Goal: Information Seeking & Learning: Learn about a topic

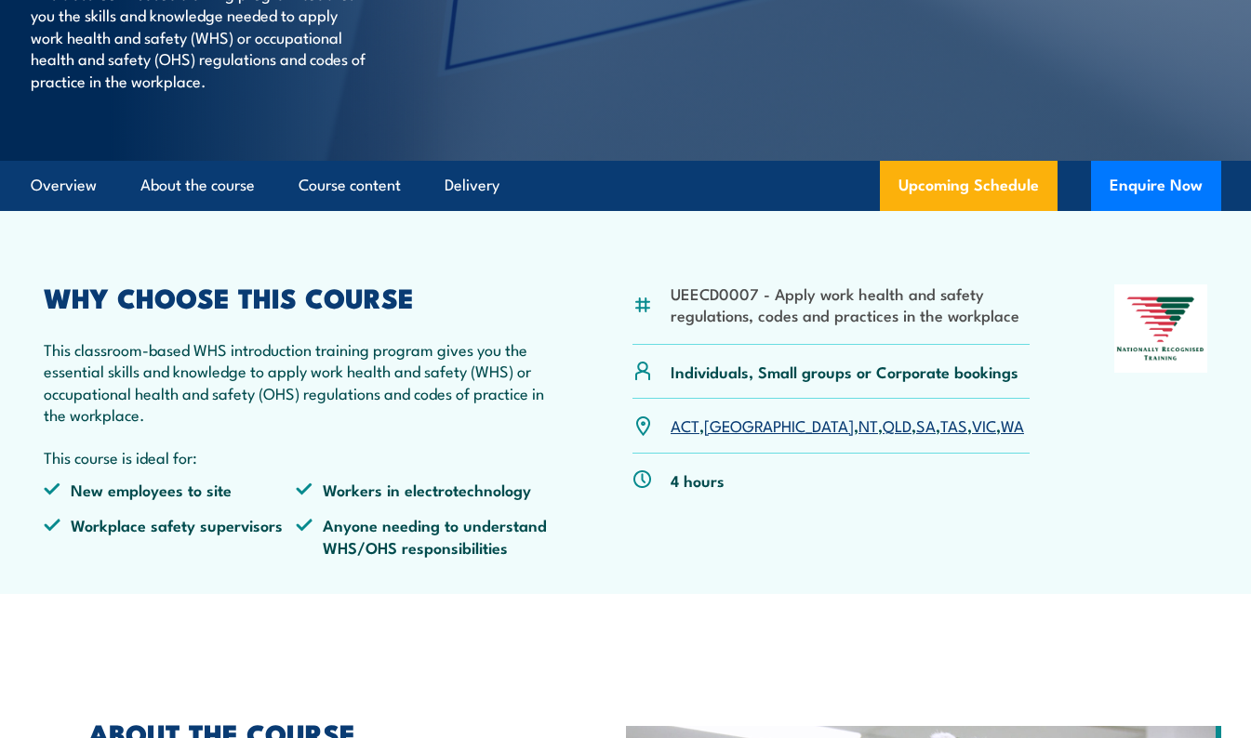
scroll to position [465, 0]
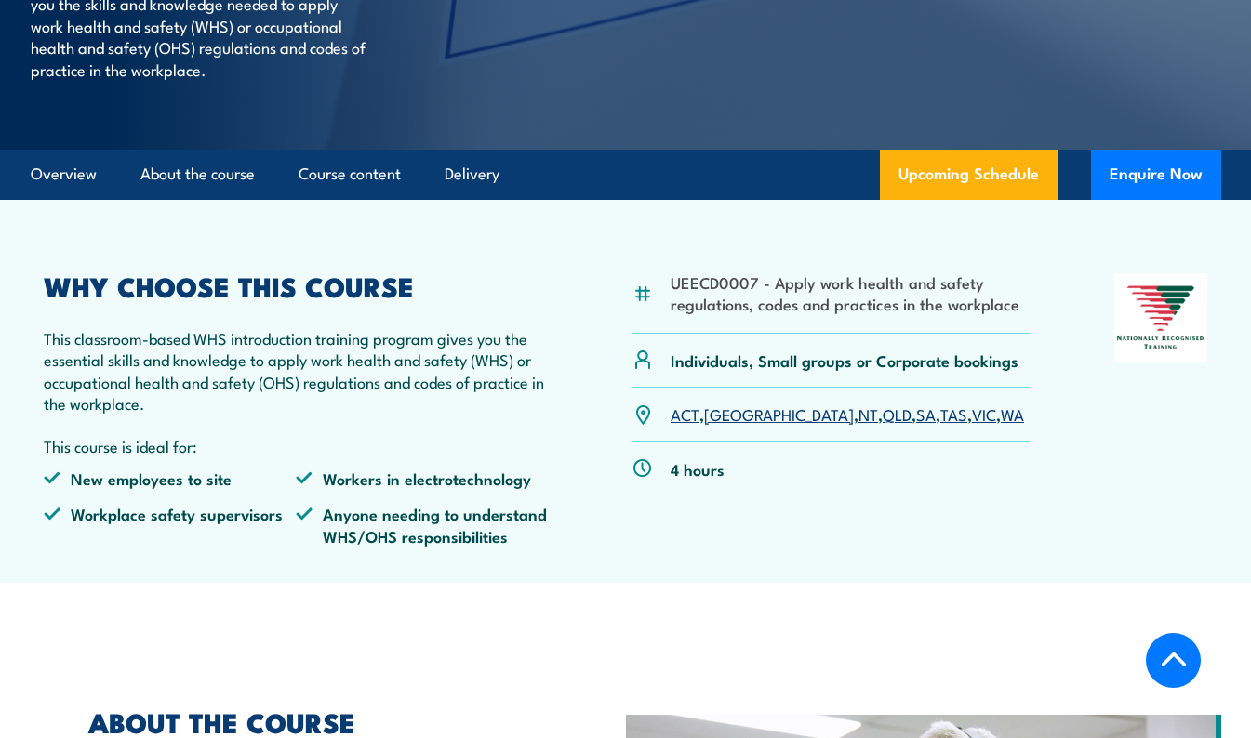
click at [57, 199] on link "Overview" at bounding box center [64, 174] width 66 height 49
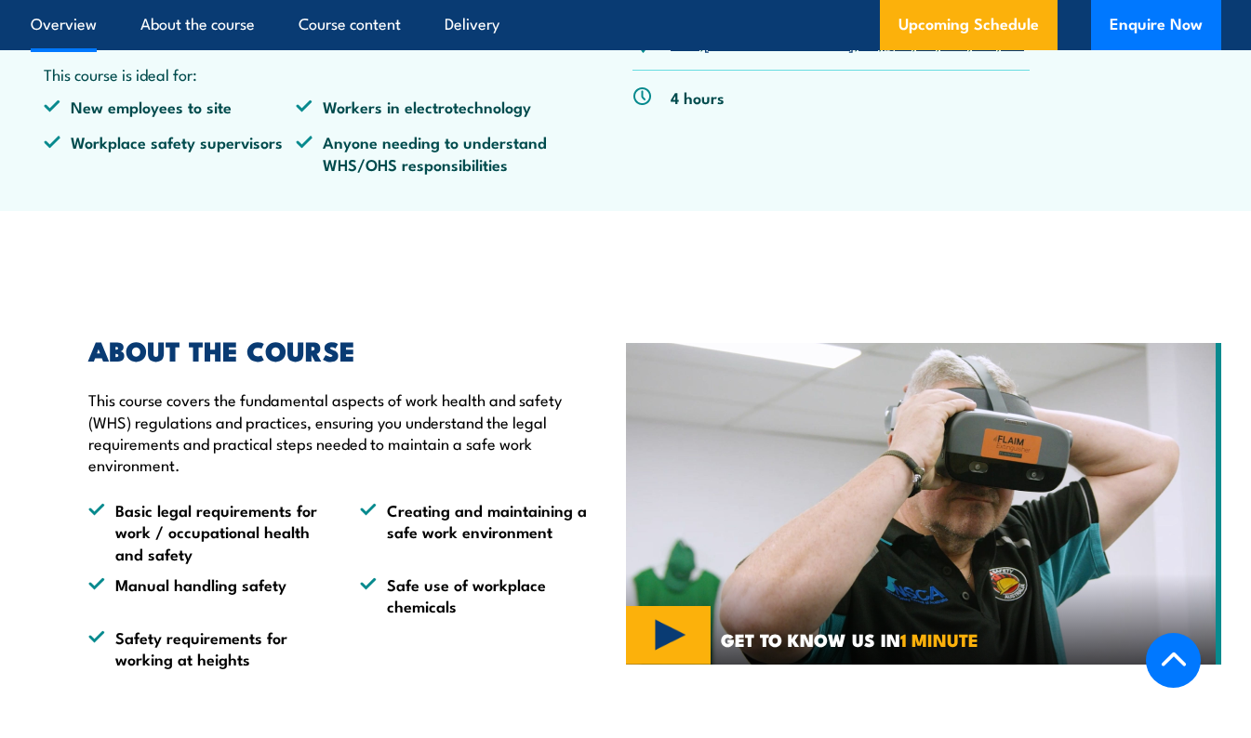
scroll to position [558, 0]
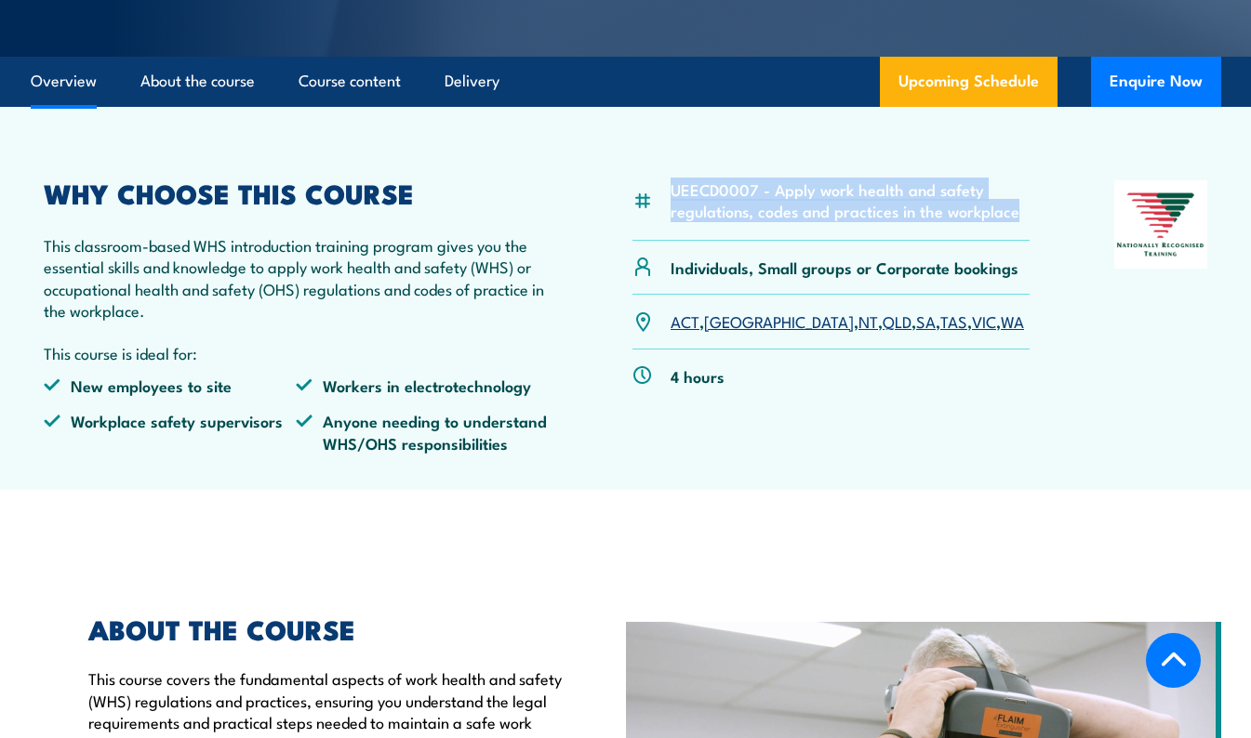
drag, startPoint x: 673, startPoint y: 227, endPoint x: 1014, endPoint y: 257, distance: 341.6
click at [1014, 222] on li "UEECD0007 - Apply work health and safety regulations, codes and practices in th…" at bounding box center [849, 201] width 359 height 44
copy li "UEECD0007 - Apply work health and safety regulations, codes and practices in th…"
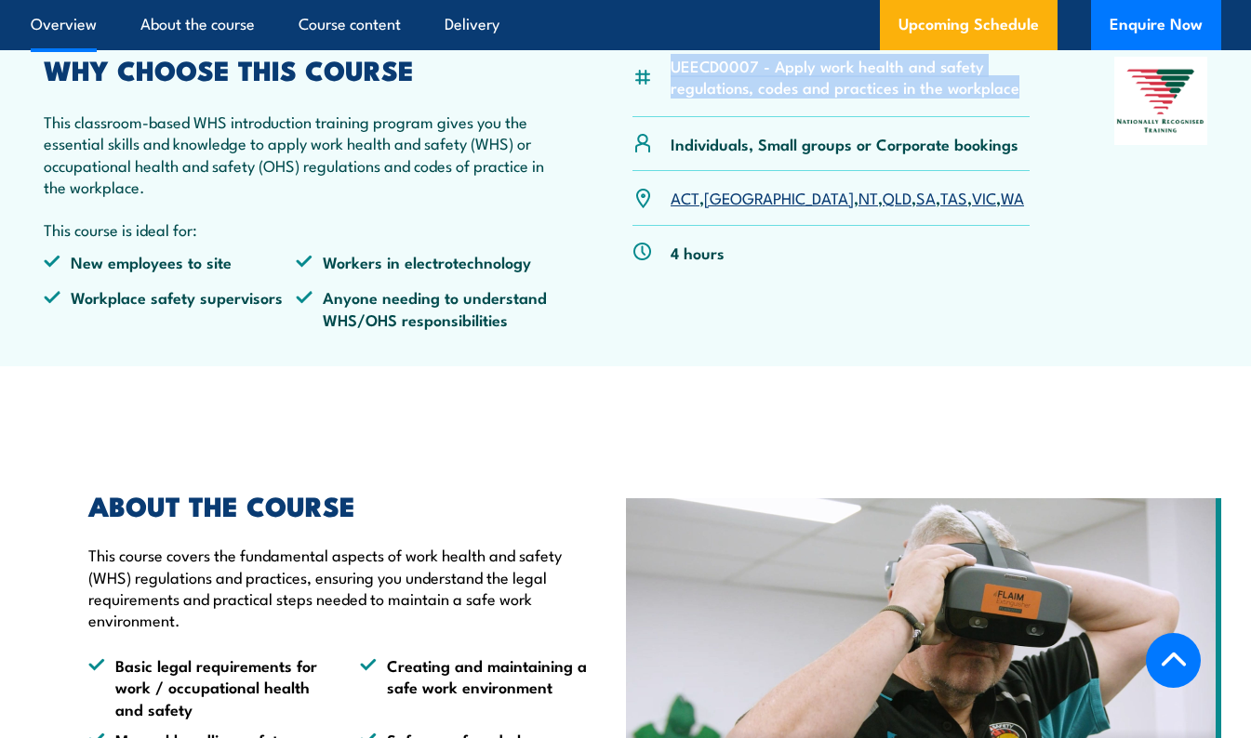
scroll to position [1023, 0]
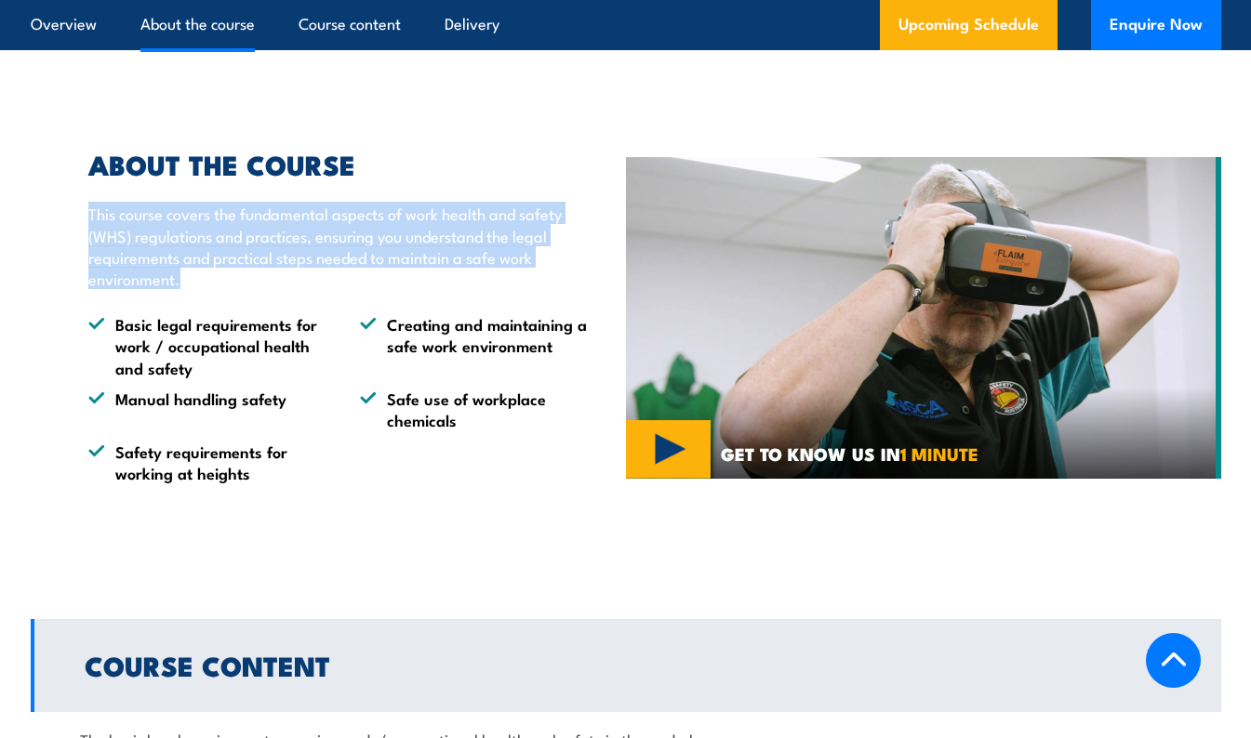
drag, startPoint x: 91, startPoint y: 244, endPoint x: 276, endPoint y: 314, distance: 198.1
click at [276, 290] on p "This course covers the fundamental aspects of work health and safety (WHS) regu…" at bounding box center [343, 246] width 510 height 87
copy p "This course covers the fundamental aspects of work health and safety (WHS) regu…"
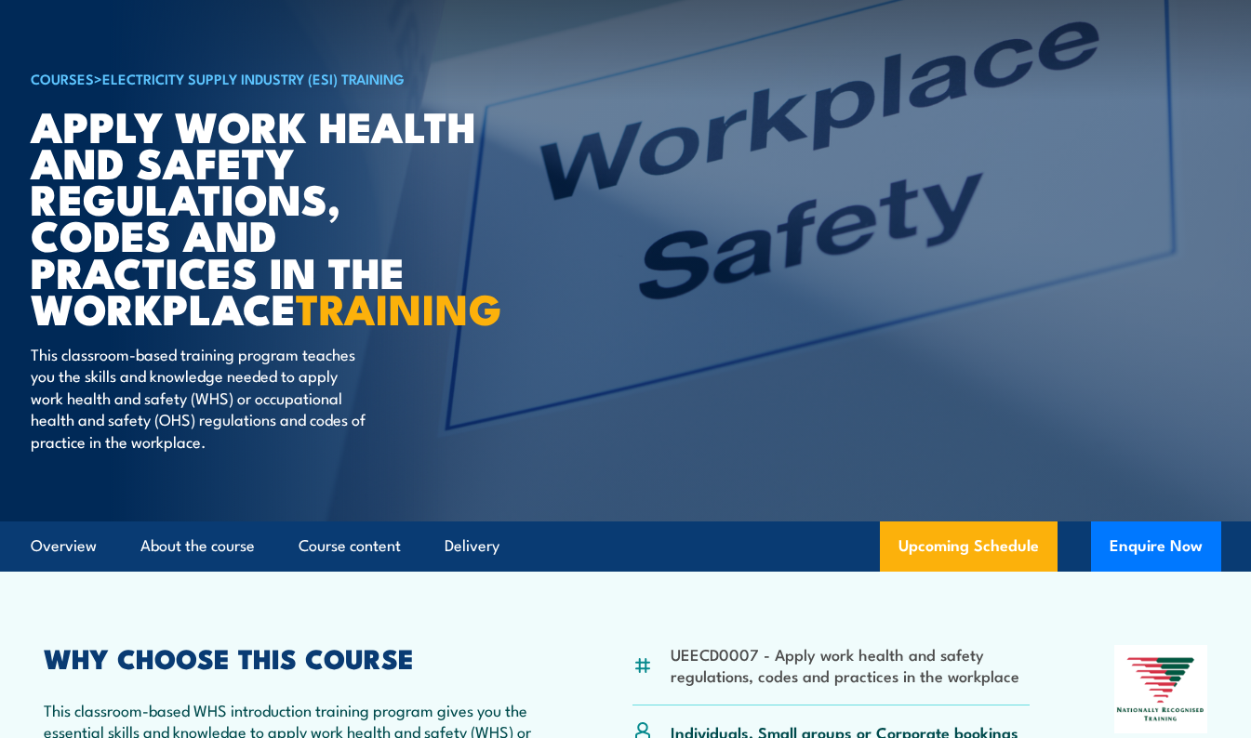
scroll to position [0, 0]
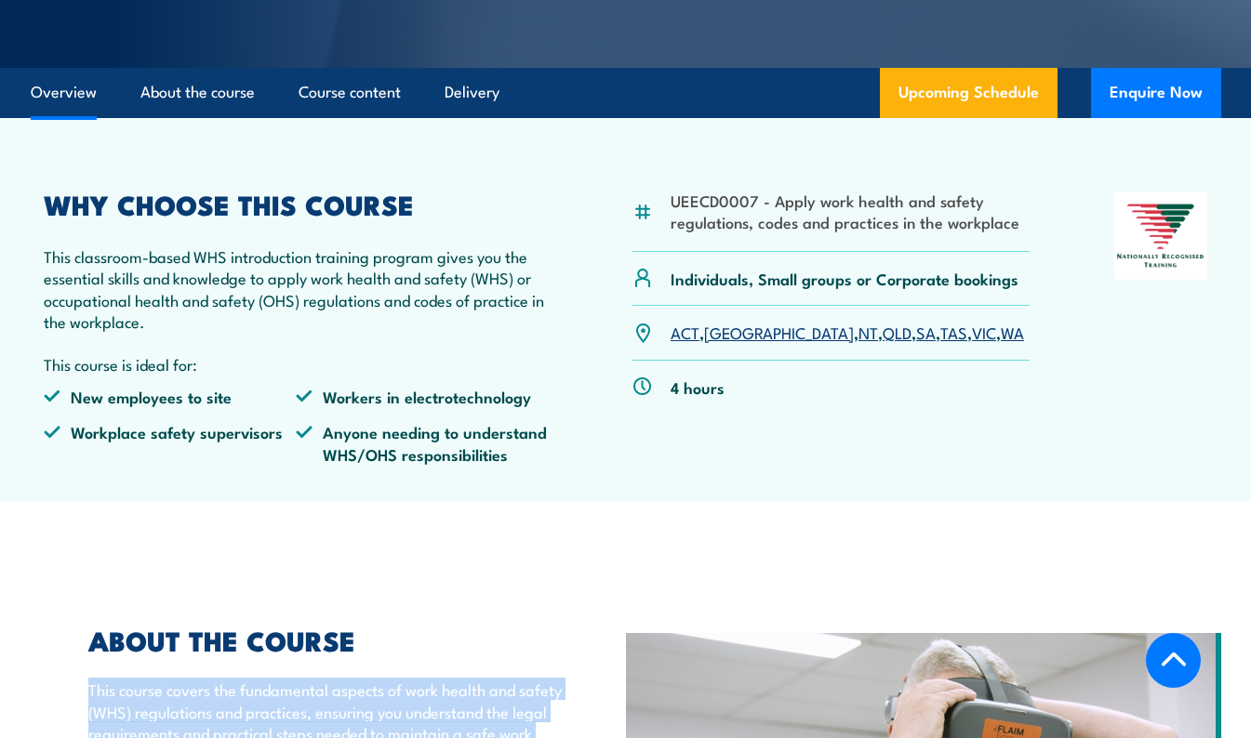
scroll to position [507, 0]
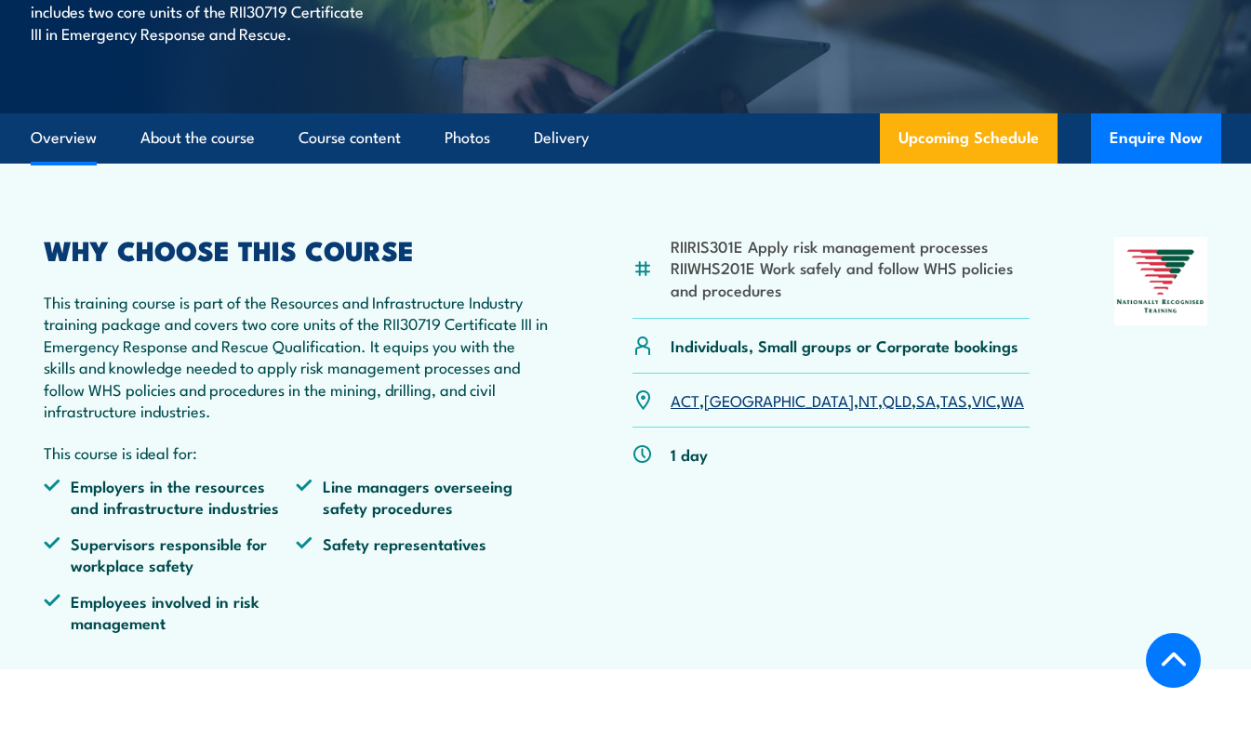
scroll to position [372, 0]
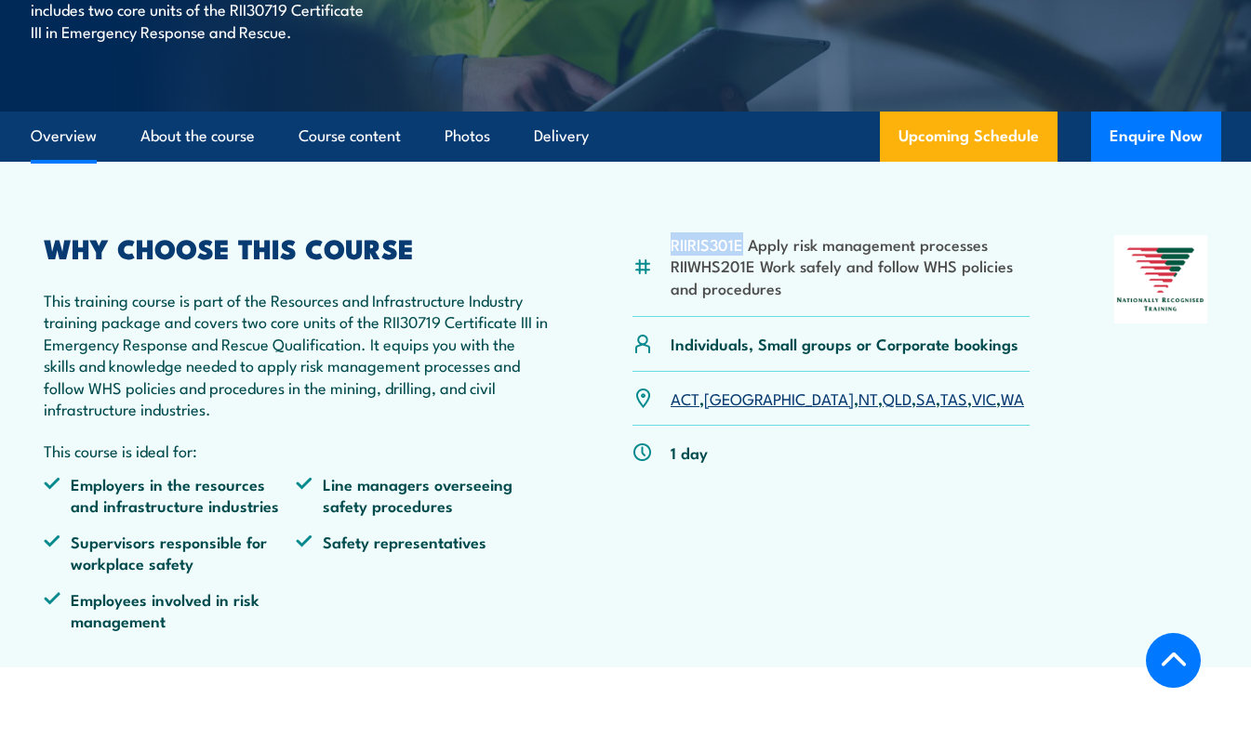
drag, startPoint x: 739, startPoint y: 282, endPoint x: 673, endPoint y: 280, distance: 66.0
click at [673, 255] on li "RIIRIS301E Apply risk management processes" at bounding box center [849, 243] width 359 height 21
copy li "RIIRIS301E"
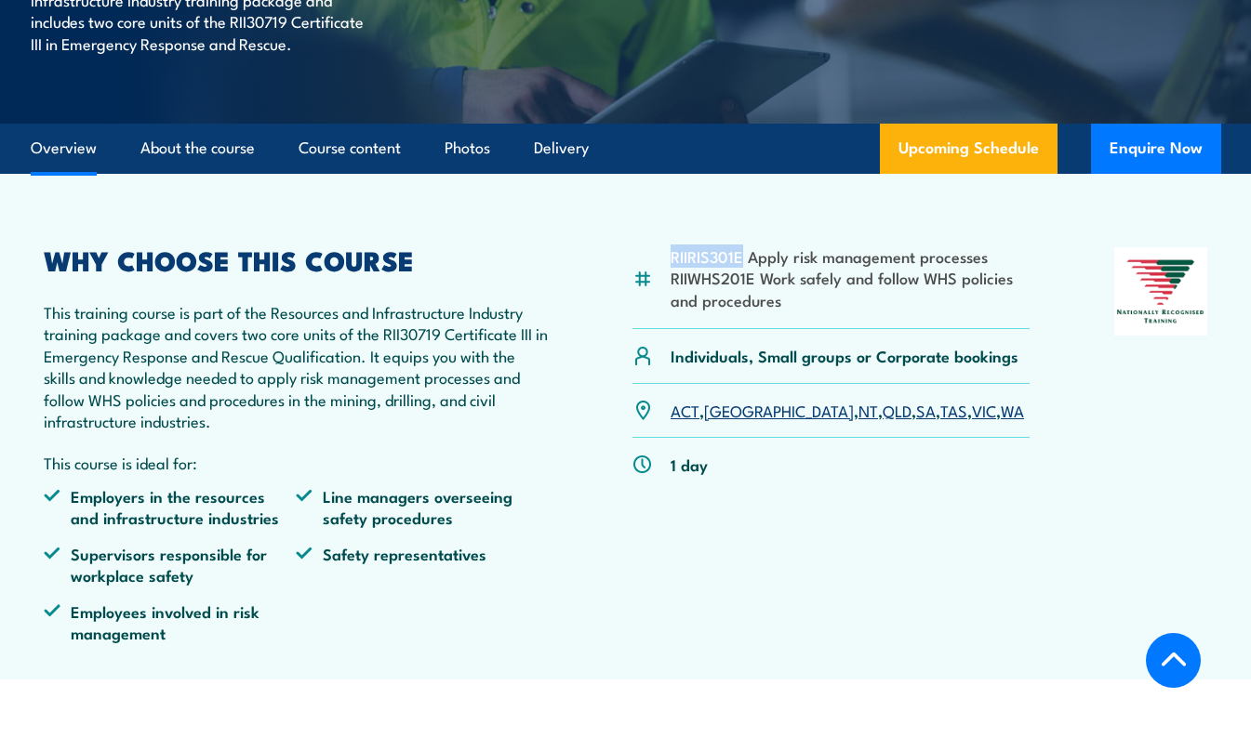
scroll to position [0, 0]
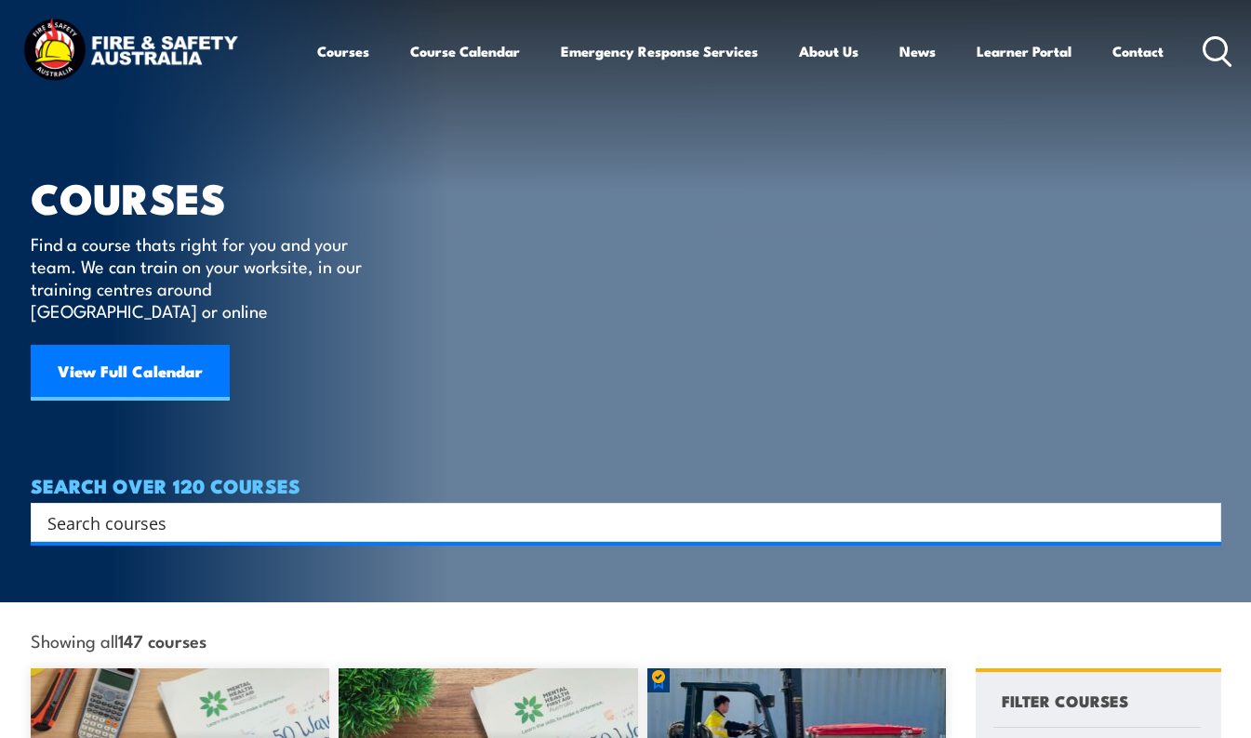
click at [161, 509] on input "Search input" at bounding box center [613, 523] width 1133 height 28
paste input "• UEECD0007"
type input "• UEECD0007"
click at [171, 509] on input "Search input" at bounding box center [613, 523] width 1133 height 28
paste input "• UEECD0007"
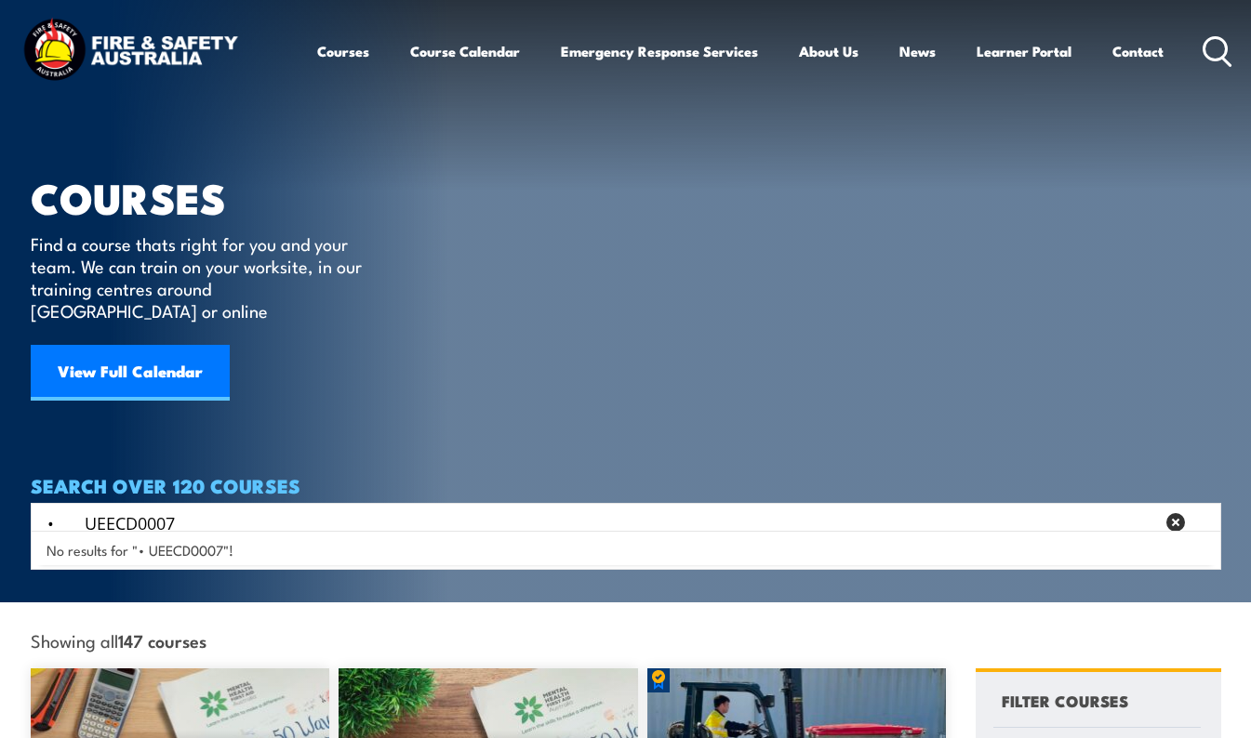
drag, startPoint x: 79, startPoint y: 496, endPoint x: 139, endPoint y: 537, distance: 72.7
click at [79, 509] on input "• UEECD0007" at bounding box center [600, 523] width 1106 height 28
type input "UEECD0007"
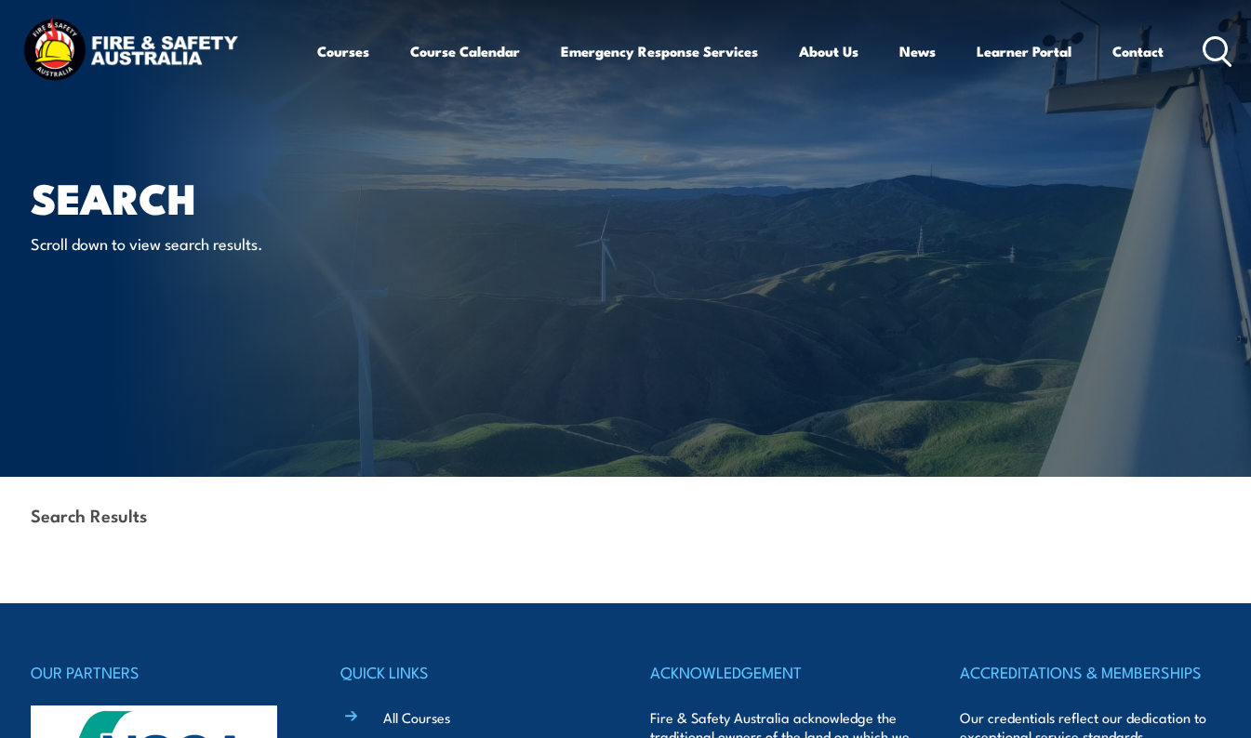
click at [273, 506] on div "Search Results" at bounding box center [626, 517] width 1190 height 80
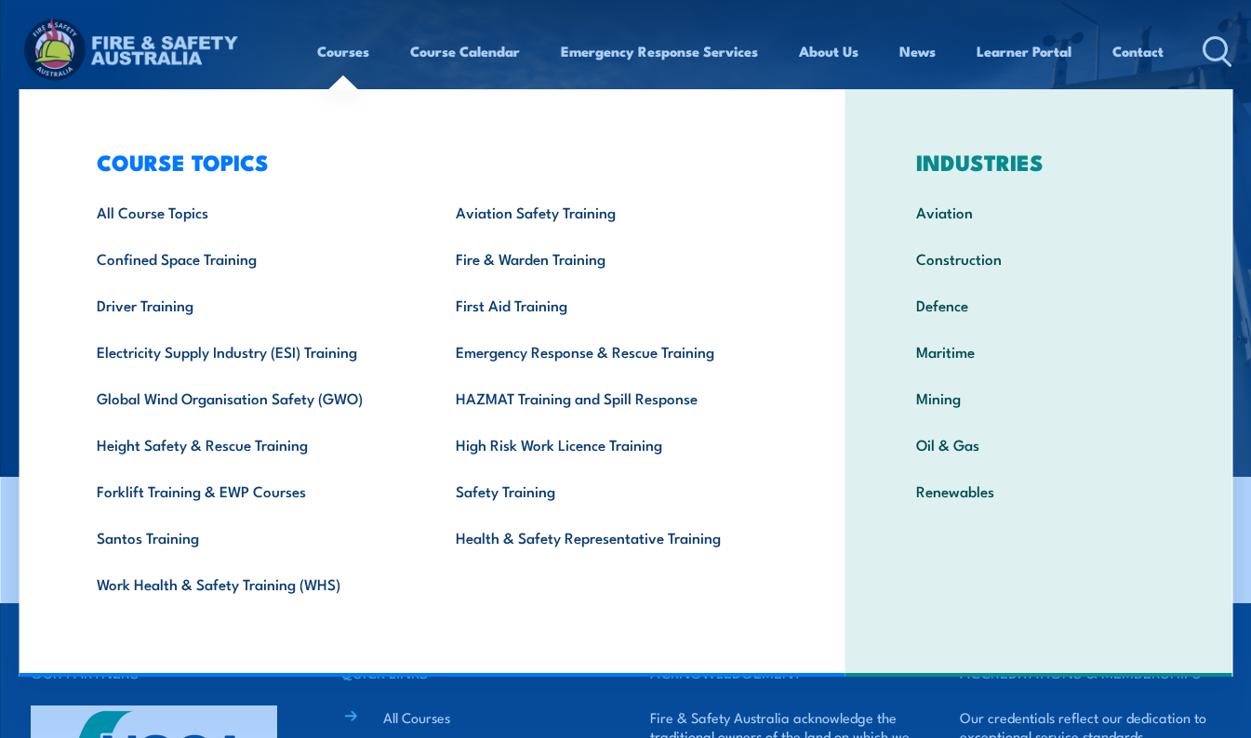
click at [363, 54] on link "Courses" at bounding box center [343, 51] width 52 height 45
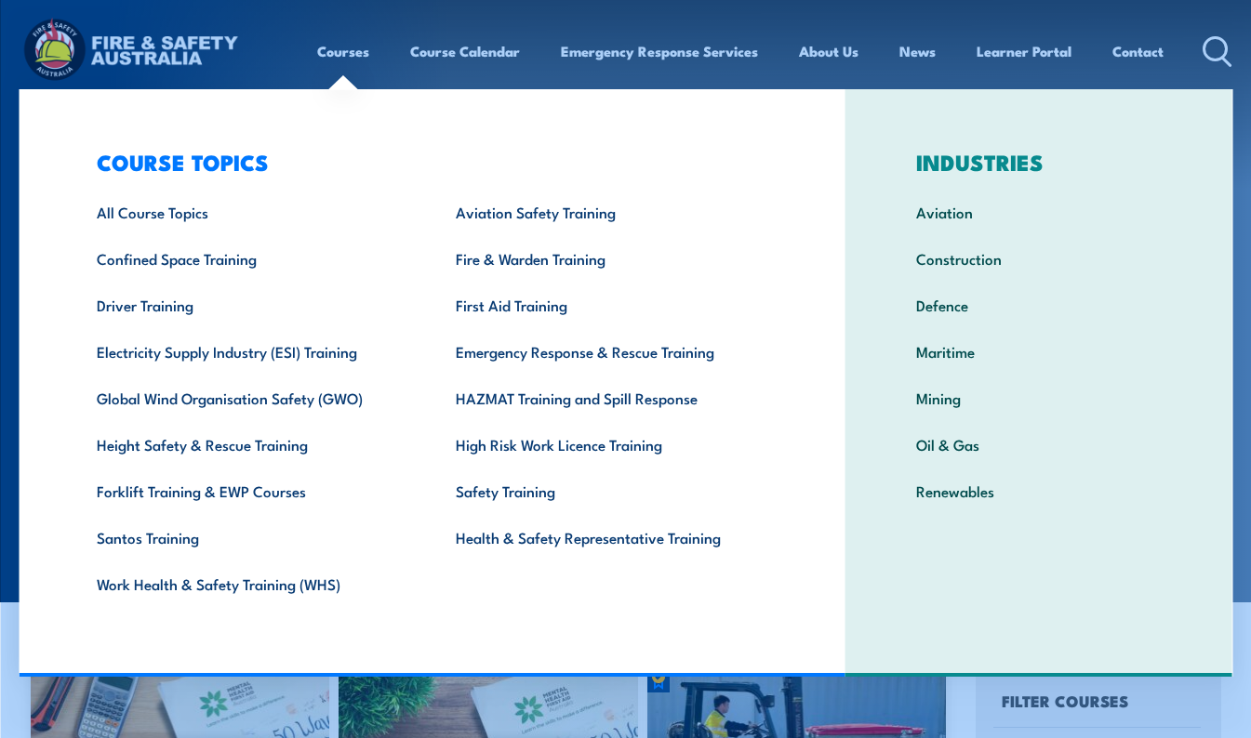
click at [321, 46] on link "Courses" at bounding box center [343, 51] width 52 height 45
click at [232, 582] on link "Work Health & Safety Training (WHS)" at bounding box center [247, 584] width 359 height 46
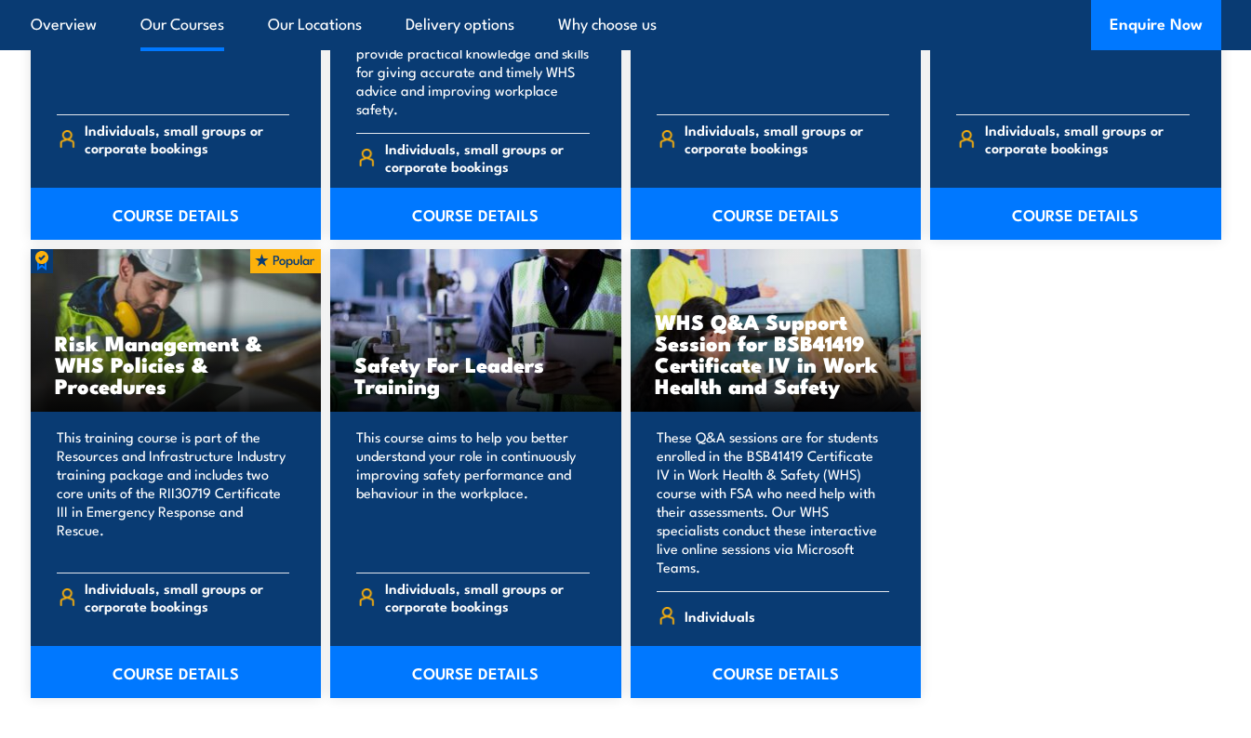
scroll to position [1767, 0]
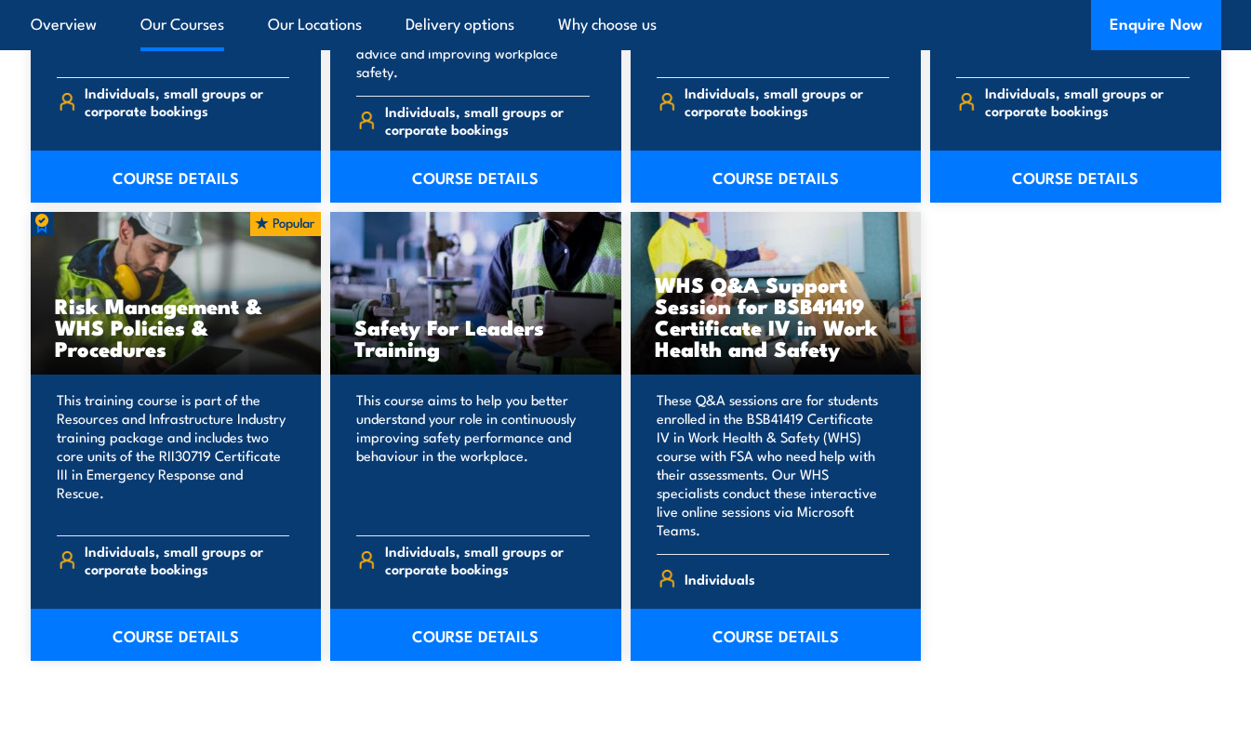
click at [137, 609] on link "COURSE DETAILS" at bounding box center [176, 635] width 291 height 52
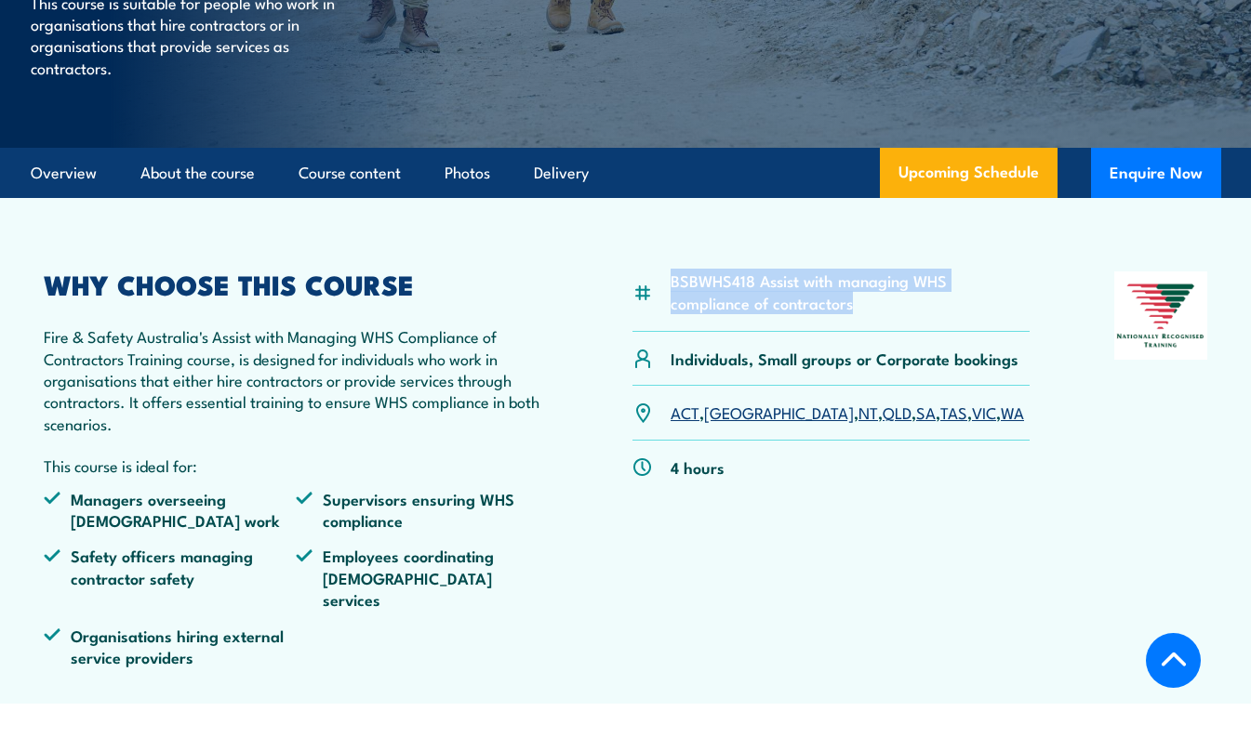
drag, startPoint x: 671, startPoint y: 316, endPoint x: 766, endPoint y: 339, distance: 97.6
click at [766, 313] on li "BSBWHS418 Assist with managing WHS compliance of contractors" at bounding box center [849, 292] width 359 height 44
copy li "BSBWHS418 Assist with managing WHS compliance of contractors"
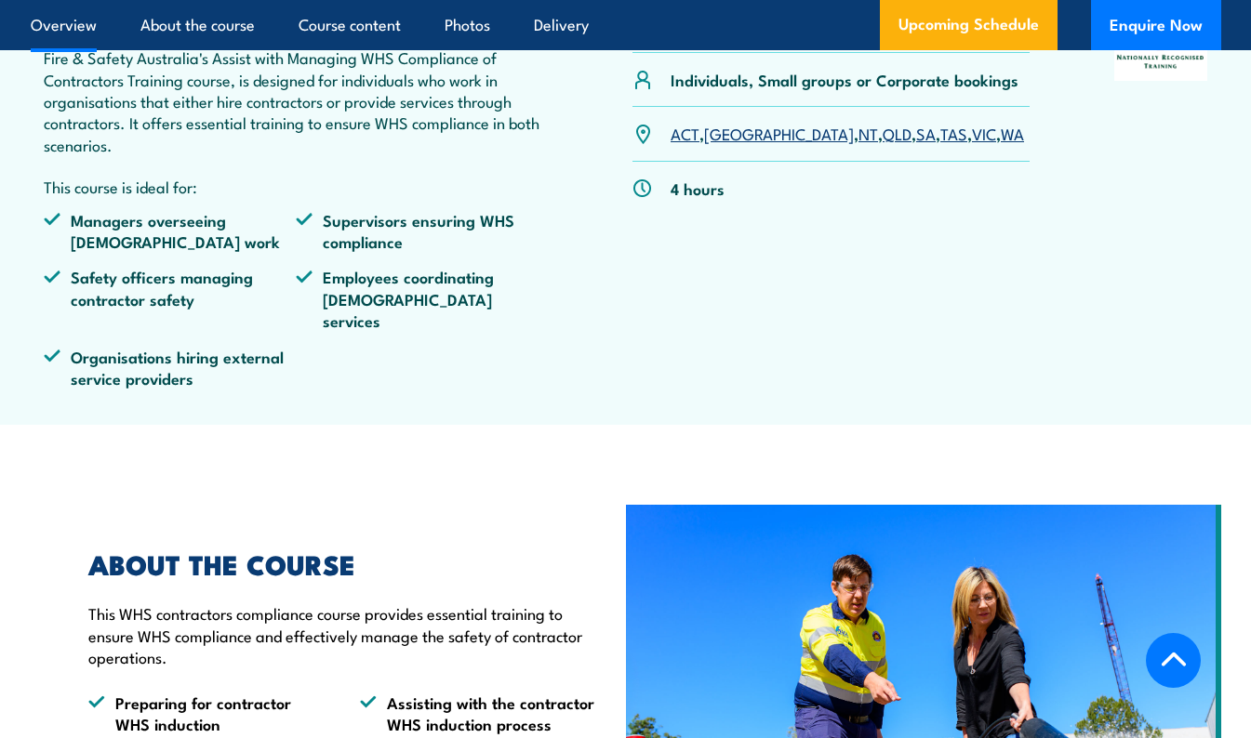
scroll to position [465, 0]
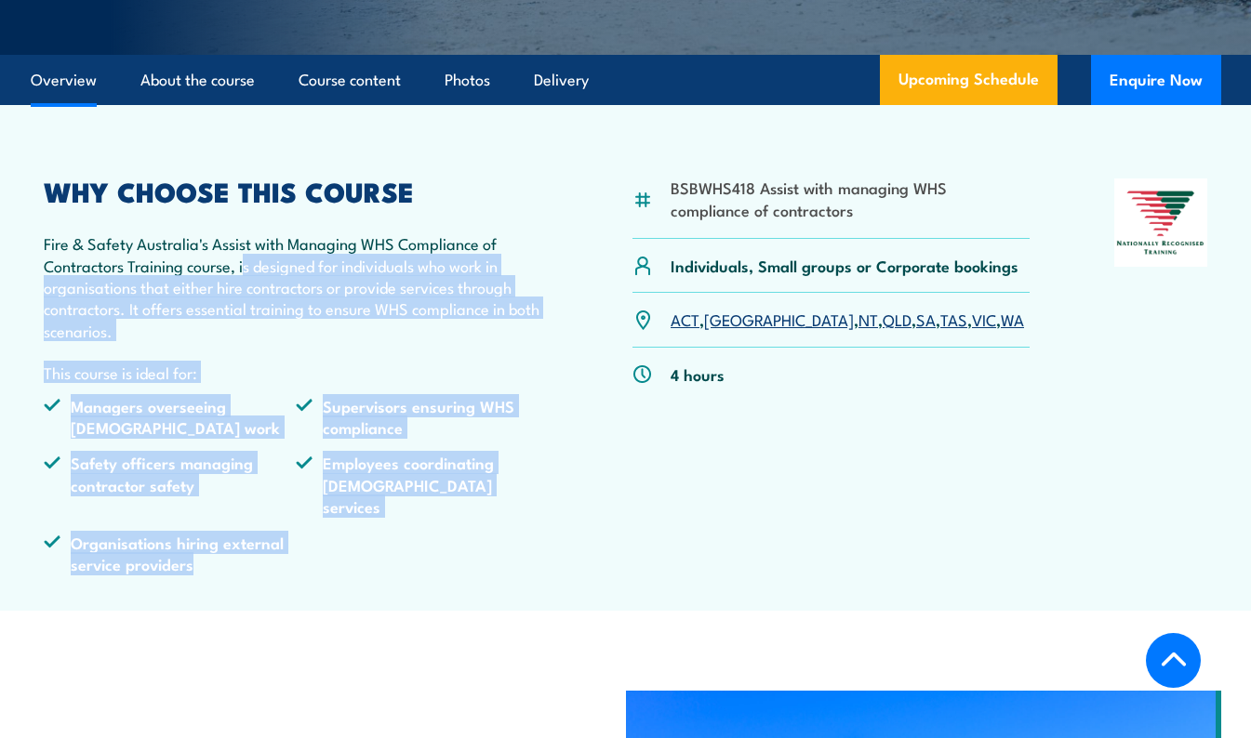
drag, startPoint x: 245, startPoint y: 299, endPoint x: 203, endPoint y: 579, distance: 283.0
click at [203, 579] on div "WHY CHOOSE THIS COURSE Fire & Safety Australia's Assist with Managing WHS Compl…" at bounding box center [296, 384] width 504 height 410
copy div "s designed for individuals who work in organisations that either hire contracto…"
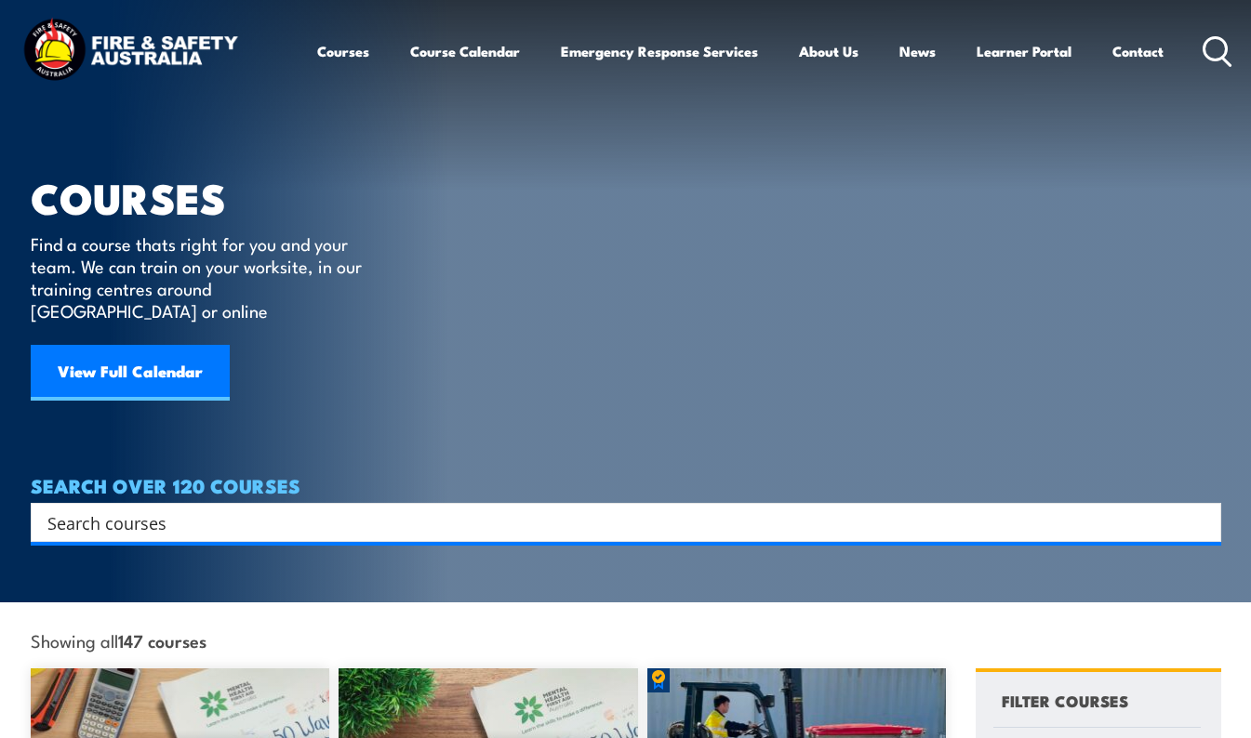
click at [113, 509] on input "Search input" at bounding box center [613, 523] width 1133 height 28
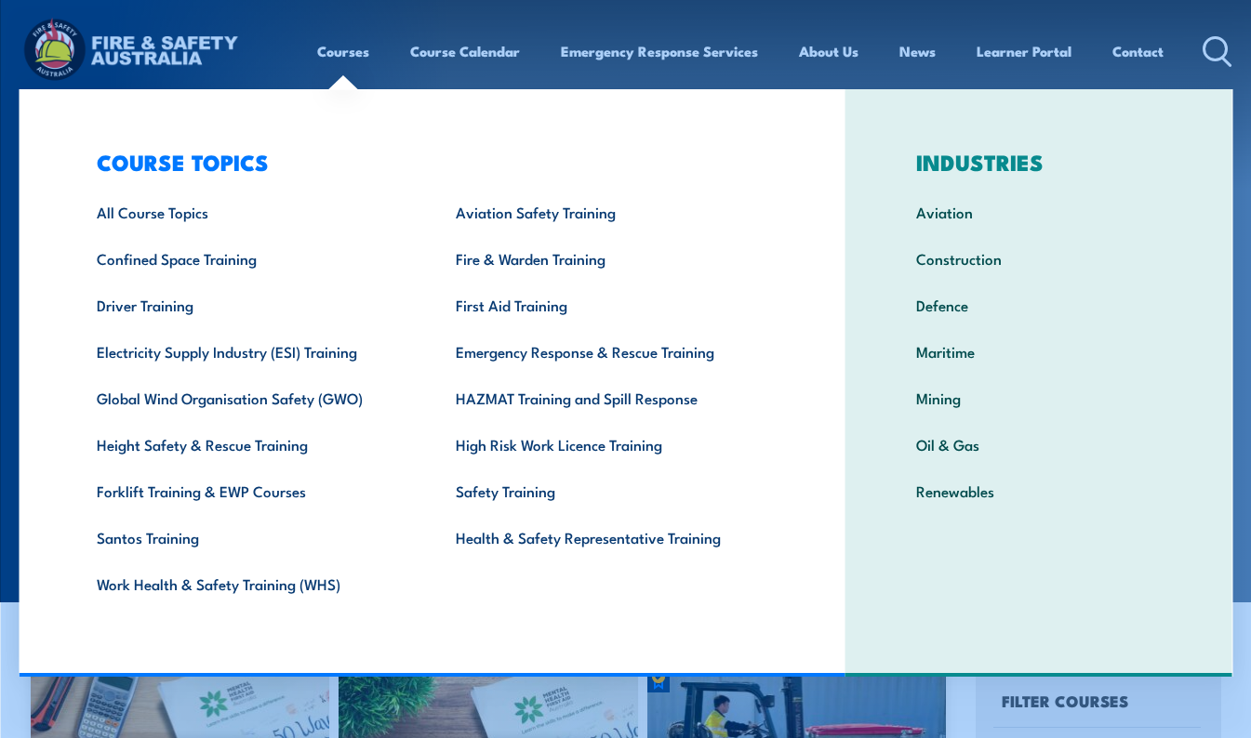
click at [205, 586] on link "Work Health & Safety Training (WHS)" at bounding box center [247, 584] width 359 height 46
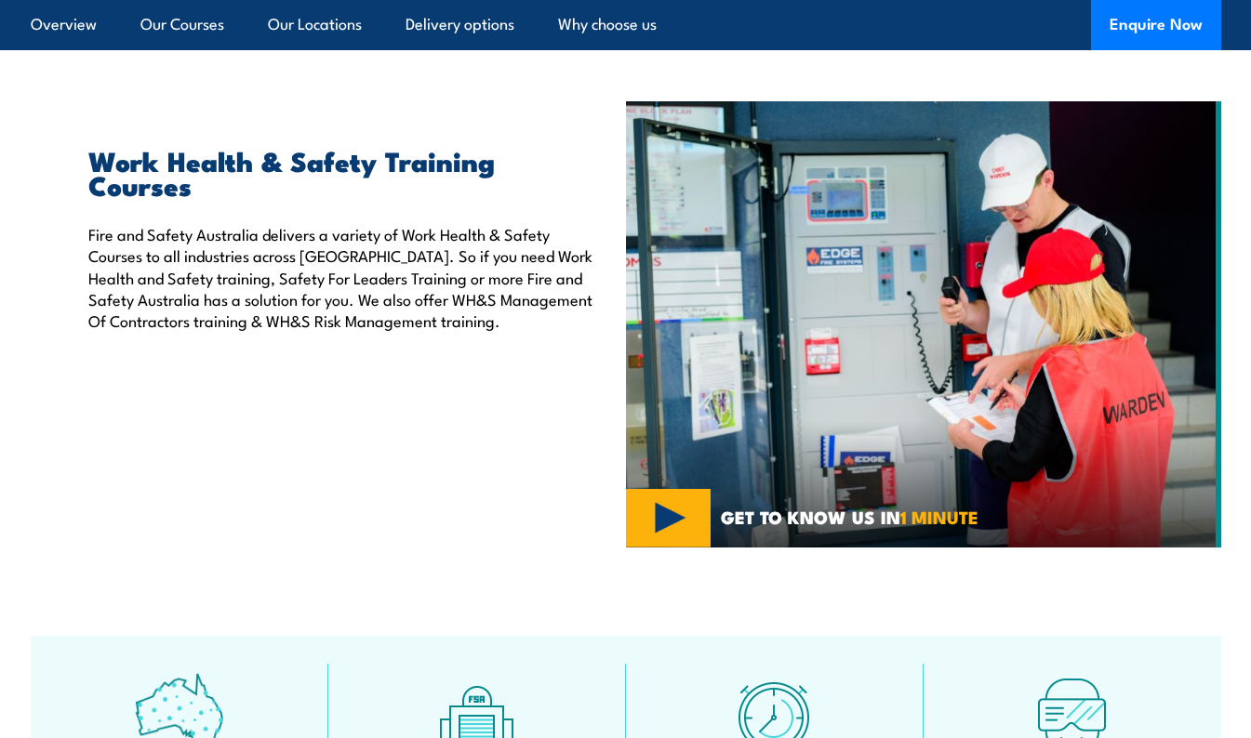
scroll to position [318, 0]
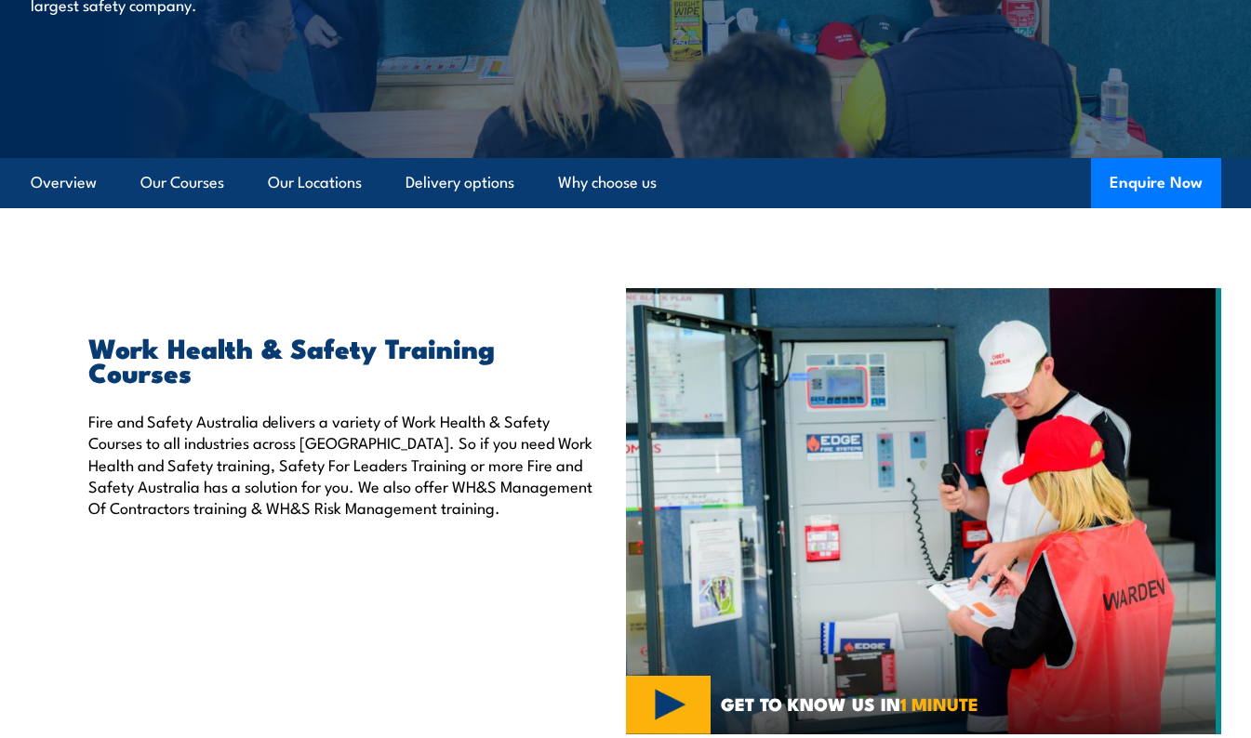
click at [197, 187] on link "Our Courses" at bounding box center [182, 182] width 84 height 49
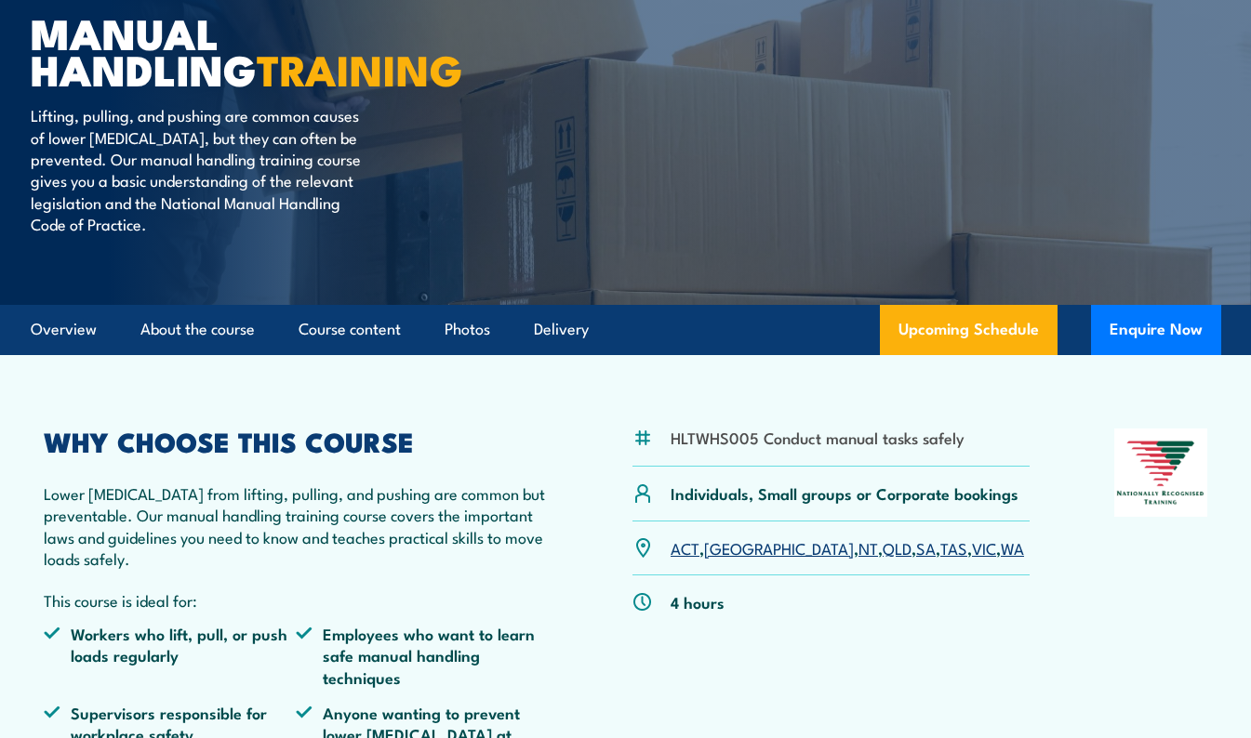
scroll to position [372, 0]
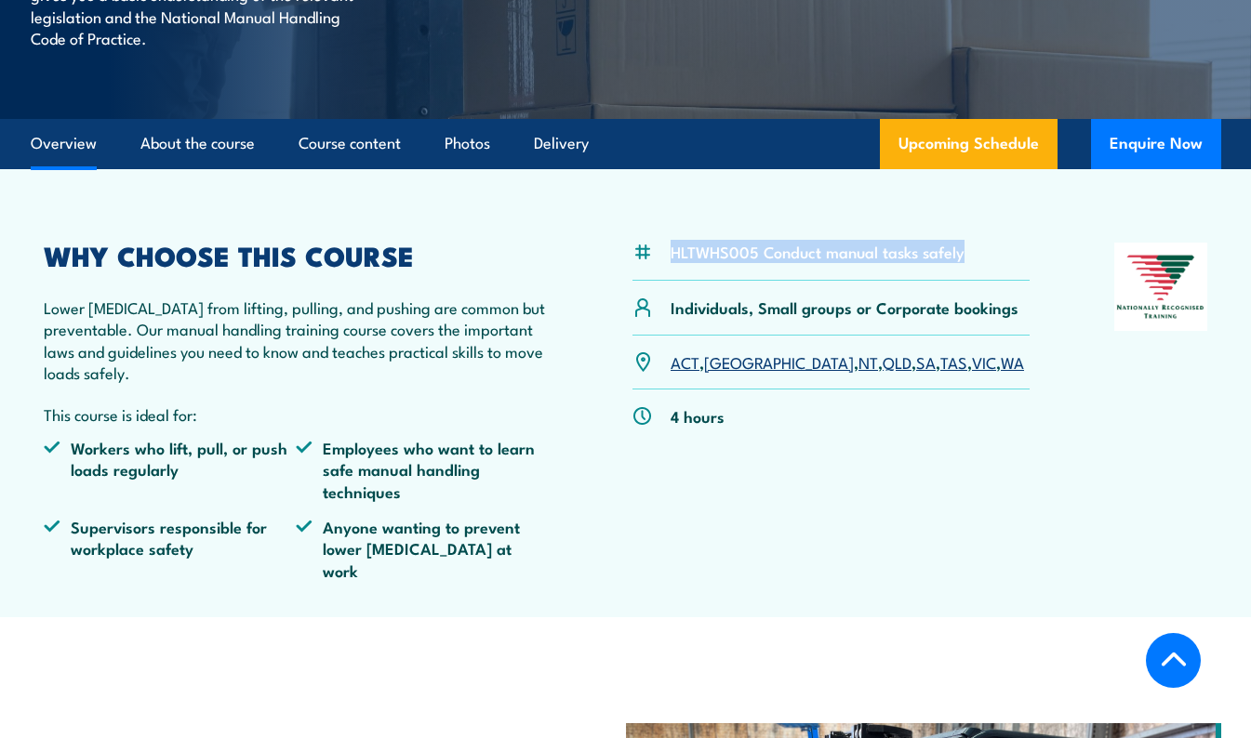
drag, startPoint x: 671, startPoint y: 248, endPoint x: 963, endPoint y: 252, distance: 292.0
click at [963, 252] on div "HLTWHS005 Conduct manual tasks safely" at bounding box center [830, 262] width 397 height 38
copy li "HLTWHS005 Conduct manual tasks safely"
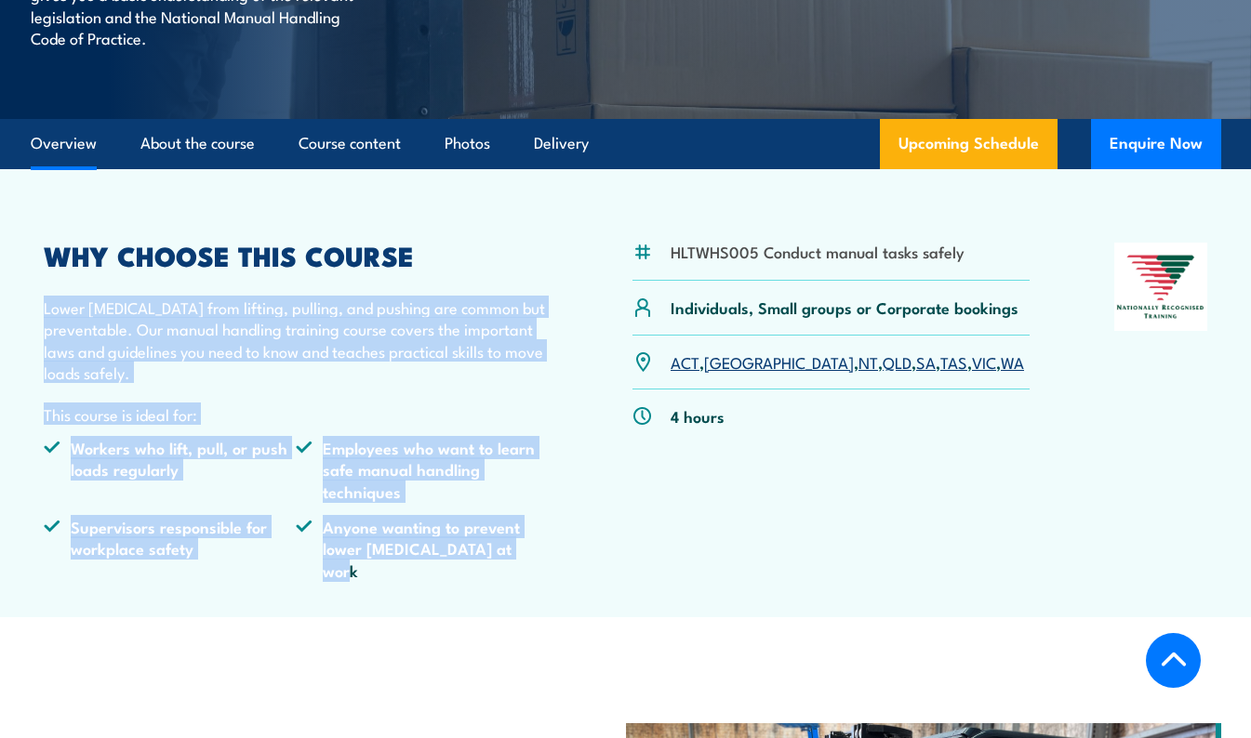
drag, startPoint x: 43, startPoint y: 307, endPoint x: 525, endPoint y: 560, distance: 544.8
click at [525, 560] on article "HLTWHS005 Conduct manual tasks safely Individuals, Small groups or Corporate bo…" at bounding box center [625, 393] width 1213 height 448
copy div "Lower back injuries from lifting, pulling, and pushing are common but preventab…"
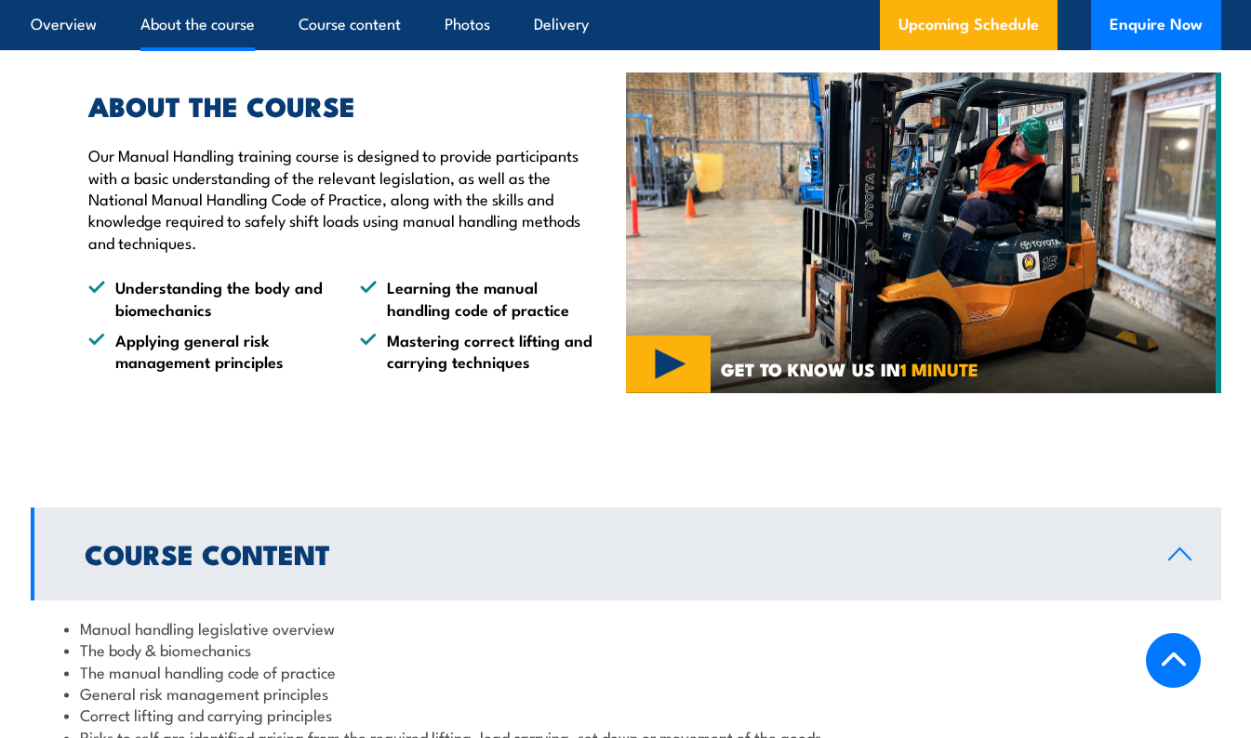
scroll to position [1395, 0]
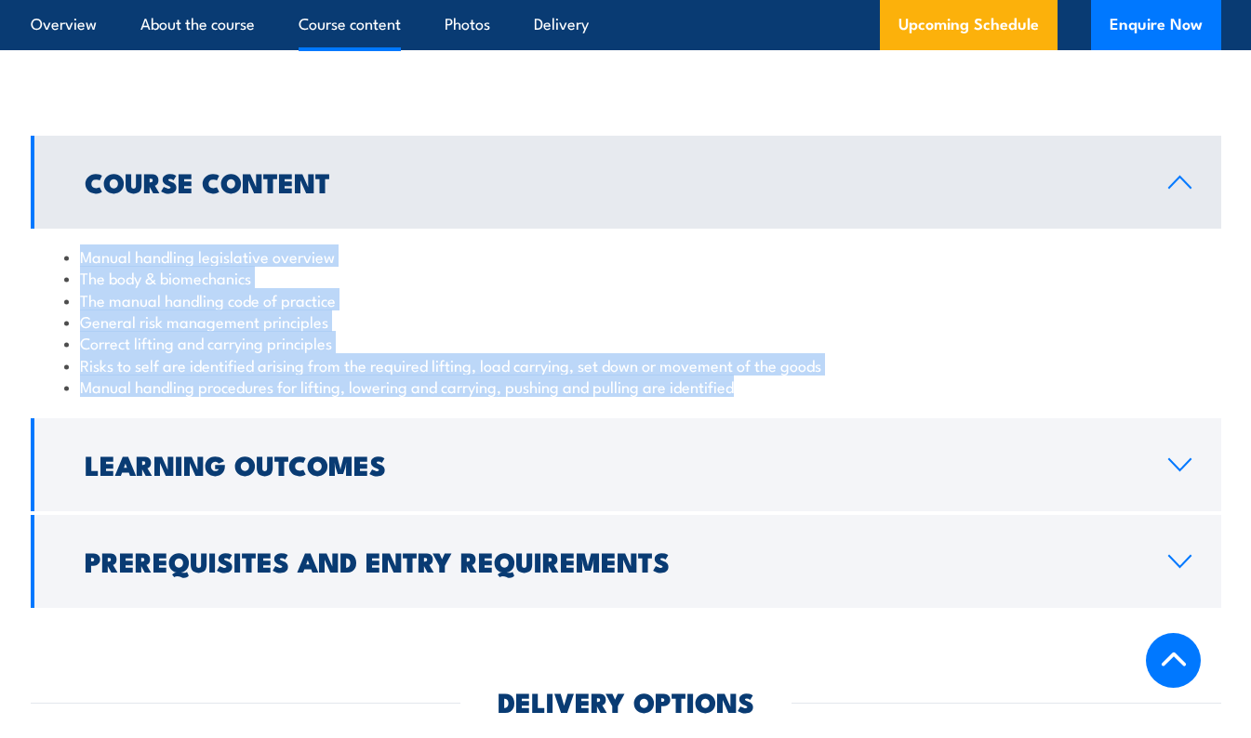
drag, startPoint x: 79, startPoint y: 230, endPoint x: 747, endPoint y: 376, distance: 683.4
click at [747, 376] on div "Manual handling legislative overview The body & biomechanics The manual handlin…" at bounding box center [626, 322] width 1190 height 186
copy ul "Manual handling legislative overview The body & biomechanics The manual handlin…"
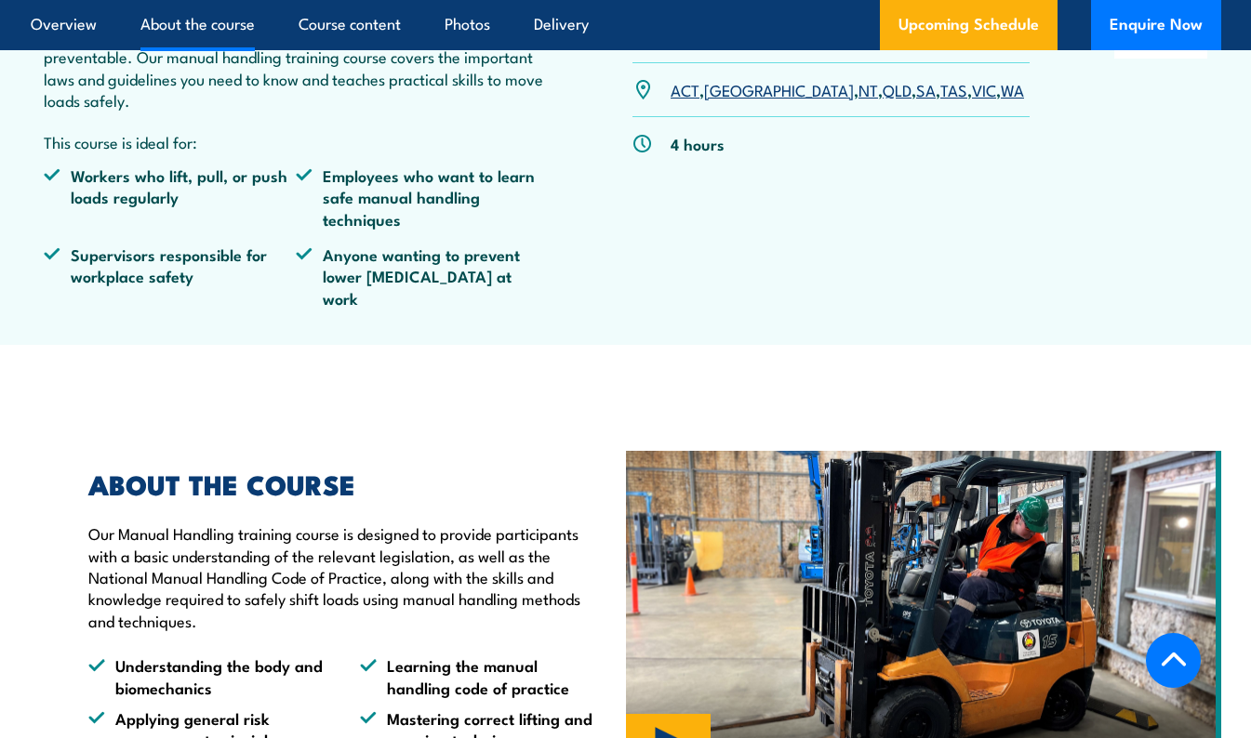
scroll to position [465, 0]
